Goal: Transaction & Acquisition: Purchase product/service

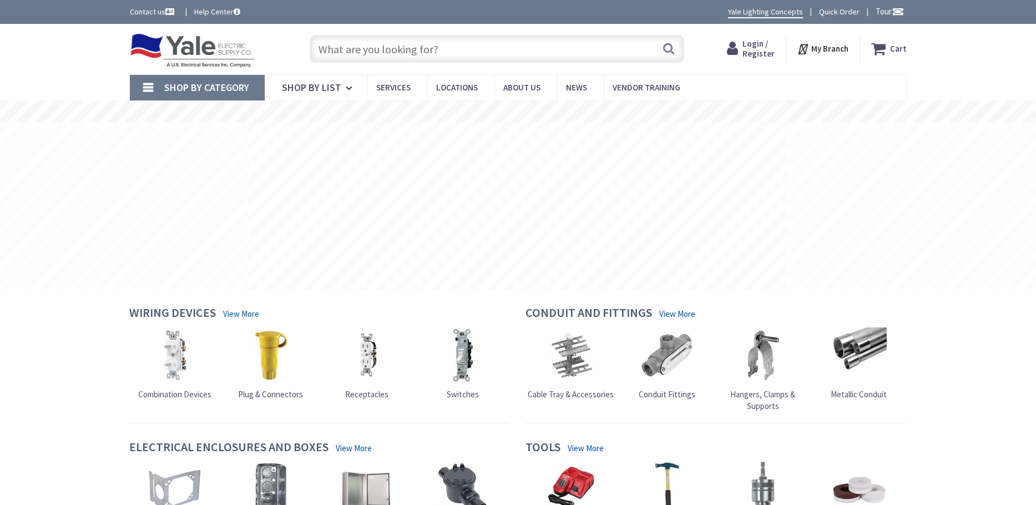
click at [337, 46] on input "text" at bounding box center [497, 49] width 375 height 28
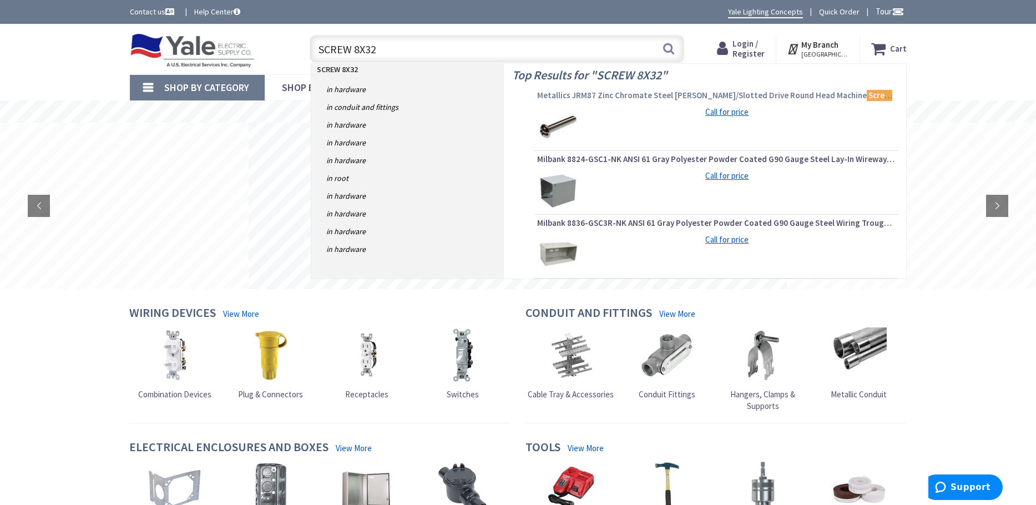
type input "SCREW 8X32"
click at [645, 100] on span "Metallics JRM87 Zinc Chromate Steel Phillips/Slotted Drive Round Head Machine S…" at bounding box center [716, 95] width 358 height 11
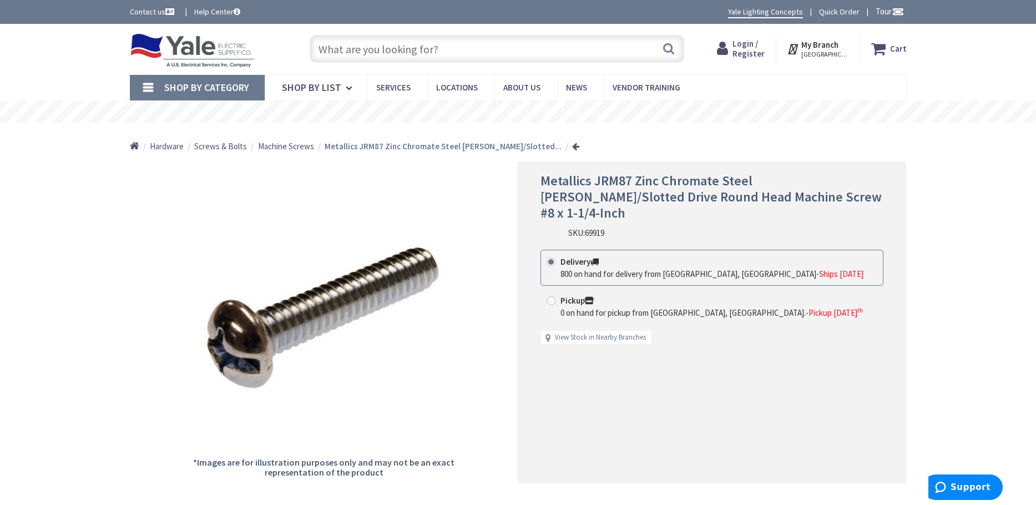
click at [389, 146] on strong "Metallics JRM87 Zinc Chromate Steel Phillips/Slotted..." at bounding box center [443, 146] width 237 height 11
click at [297, 147] on span "Machine Screws" at bounding box center [286, 146] width 56 height 11
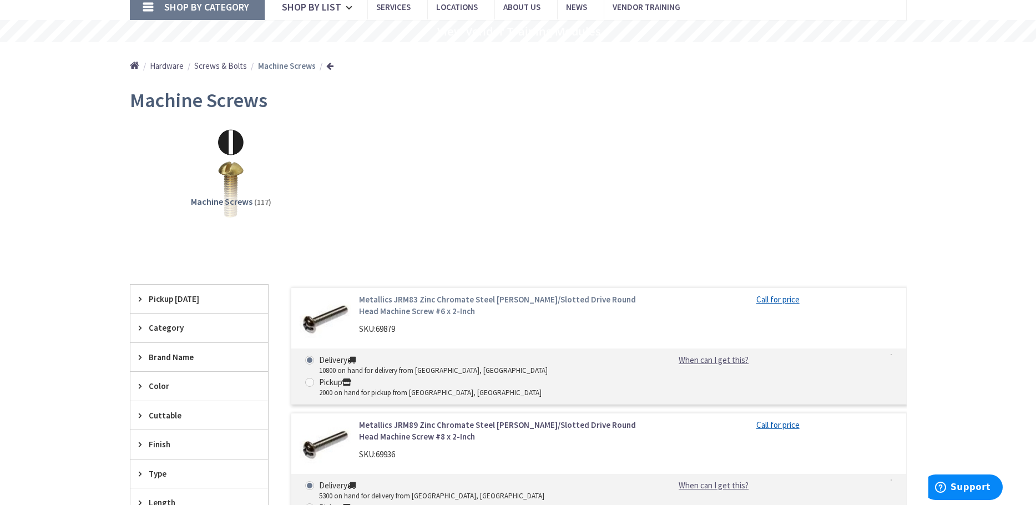
scroll to position [111, 0]
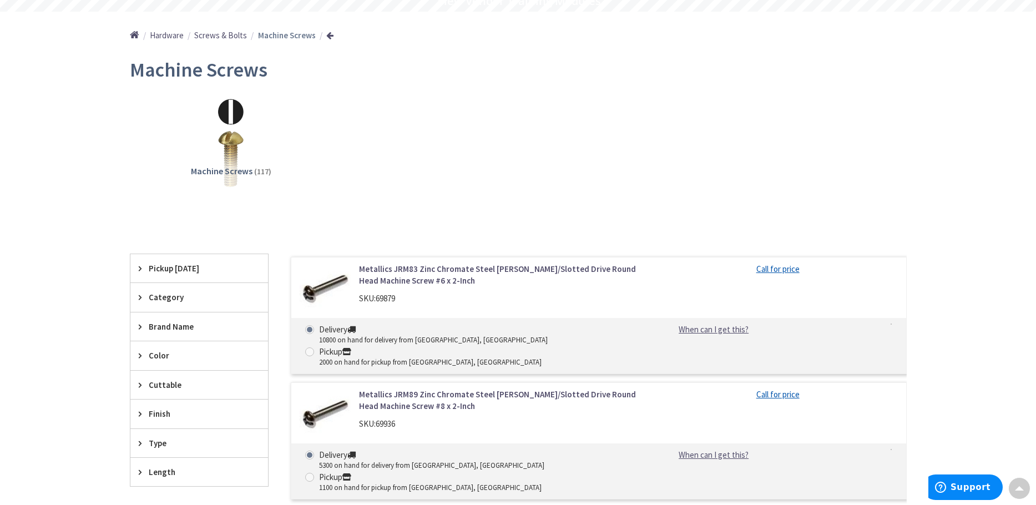
click at [442, 389] on link "Metallics JRM89 Zinc Chromate Steel Phillips/Slotted Drive Round Head Machine S…" at bounding box center [500, 401] width 283 height 24
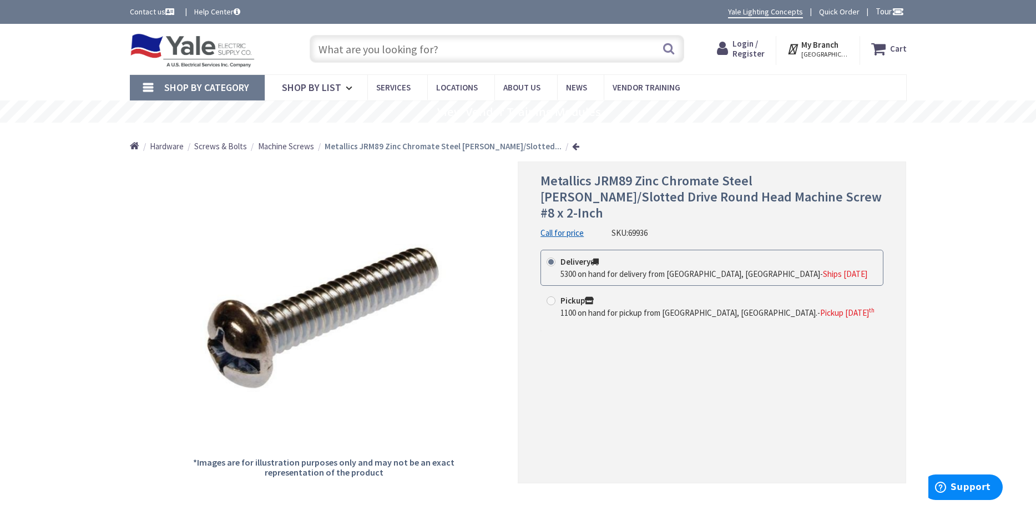
click at [756, 53] on span "Login / Register" at bounding box center [749, 48] width 32 height 21
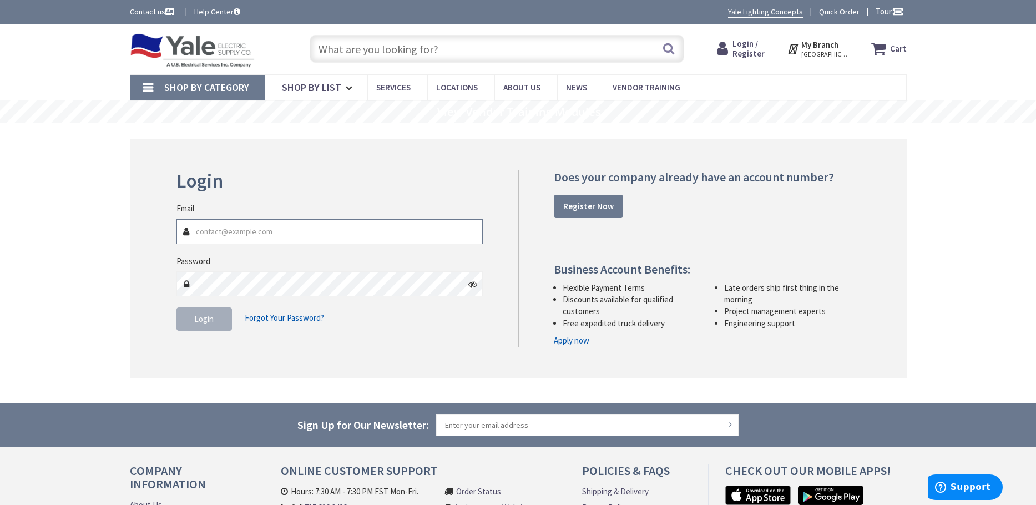
type input "[EMAIL_ADDRESS][DOMAIN_NAME]"
click at [210, 323] on span "Login" at bounding box center [203, 319] width 19 height 11
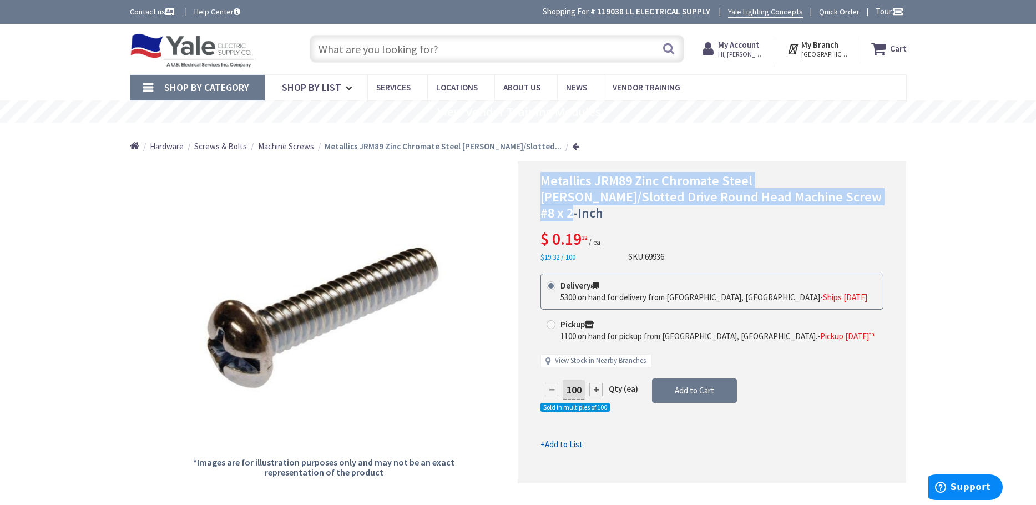
drag, startPoint x: 534, startPoint y: 178, endPoint x: 882, endPoint y: 195, distance: 348.4
click at [882, 195] on div "Metallics JRM89 Zinc Chromate Steel [PERSON_NAME]/Slotted Drive Round Head Mach…" at bounding box center [712, 322] width 389 height 321
copy span "Metallics JRM89 Zinc Chromate Steel [PERSON_NAME]/Slotted Drive Round Head Mach…"
